Goal: Go to known website: Access a specific website the user already knows

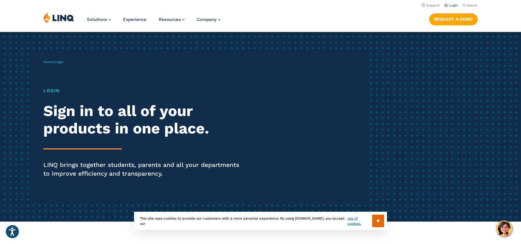
click at [452, 6] on link "Login" at bounding box center [451, 5] width 14 height 4
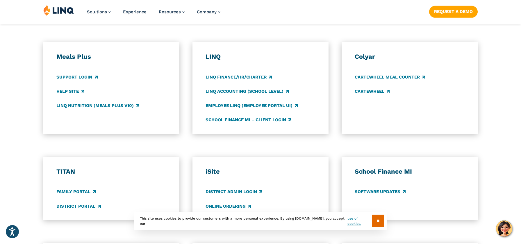
scroll to position [315, 0]
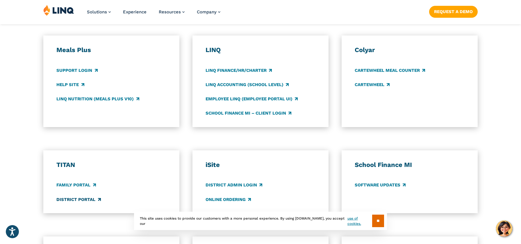
click at [74, 200] on link "District Portal" at bounding box center [78, 199] width 44 height 6
